Goal: Check status: Check status

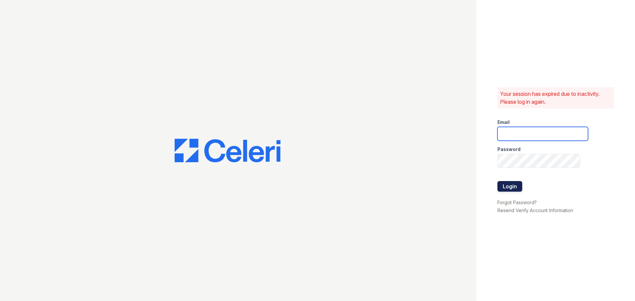
type input "arbors2@cafmanagement.com"
click at [520, 186] on button "Login" at bounding box center [509, 186] width 25 height 11
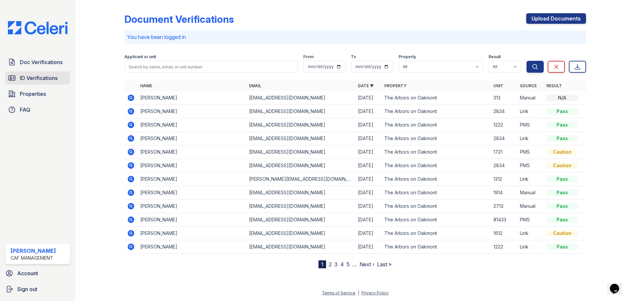
click at [48, 76] on span "ID Verifications" at bounding box center [39, 78] width 38 height 8
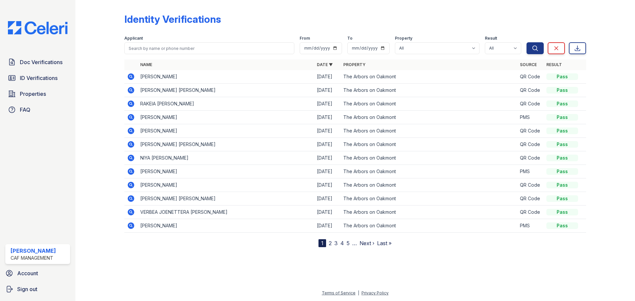
click at [133, 77] on icon at bounding box center [131, 76] width 7 height 7
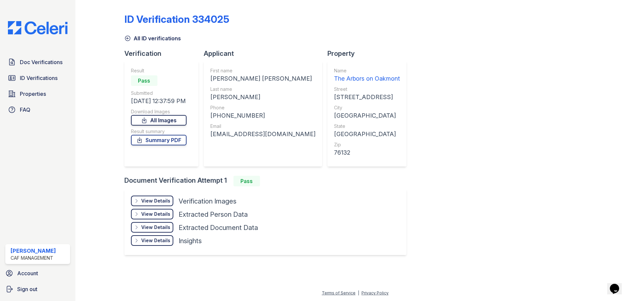
click at [164, 120] on link "All Images" at bounding box center [159, 120] width 56 height 11
click at [164, 115] on link "All Images" at bounding box center [159, 120] width 56 height 11
click at [162, 118] on link "All Images" at bounding box center [159, 120] width 56 height 11
